Goal: Task Accomplishment & Management: Manage account settings

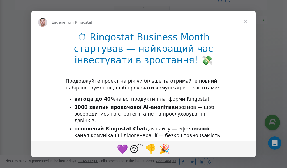
click at [245, 22] on span "Close" at bounding box center [245, 21] width 20 height 20
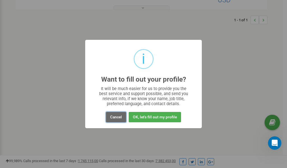
click at [114, 118] on button "Cancel" at bounding box center [116, 117] width 20 height 10
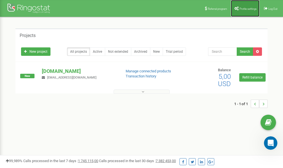
click at [244, 10] on span "Profile settings" at bounding box center [247, 8] width 17 height 3
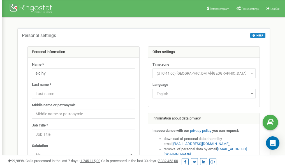
scroll to position [28, 0]
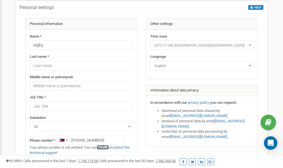
click at [105, 148] on link "verify it" at bounding box center [102, 147] width 11 height 4
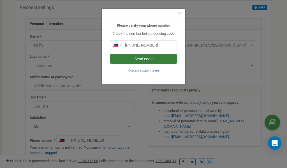
click at [142, 59] on button "Send code" at bounding box center [143, 59] width 67 height 10
